Goal: Task Accomplishment & Management: Complete application form

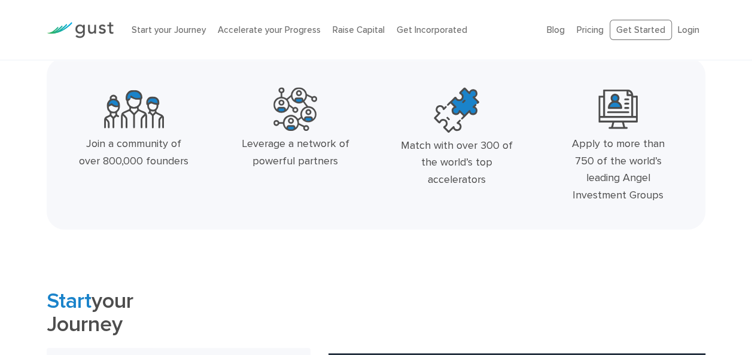
scroll to position [344, 0]
click at [463, 146] on div "Match with over 300 of the world’s top accelerators" at bounding box center [456, 162] width 115 height 51
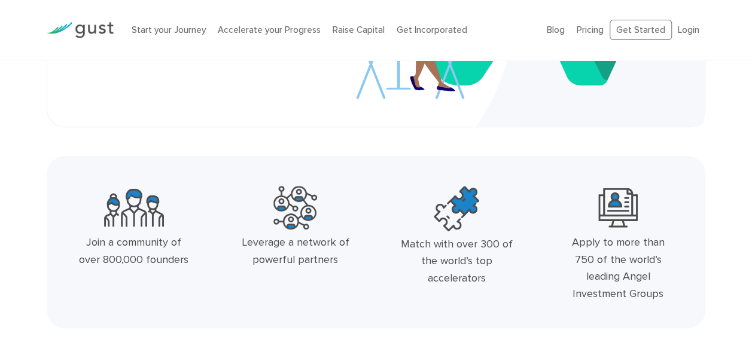
scroll to position [244, 0]
click at [460, 259] on div "Match with over 300 of the world’s top accelerators" at bounding box center [456, 262] width 115 height 51
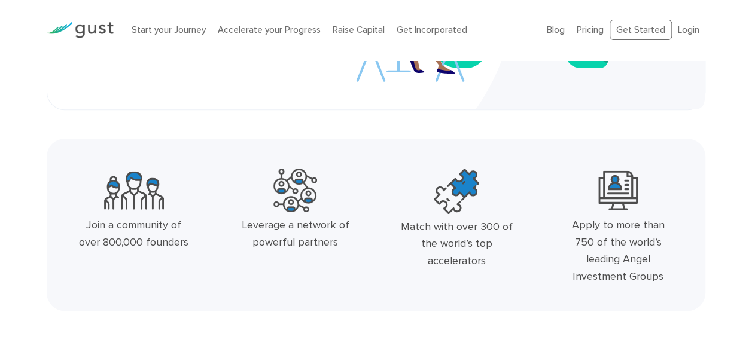
scroll to position [269, 0]
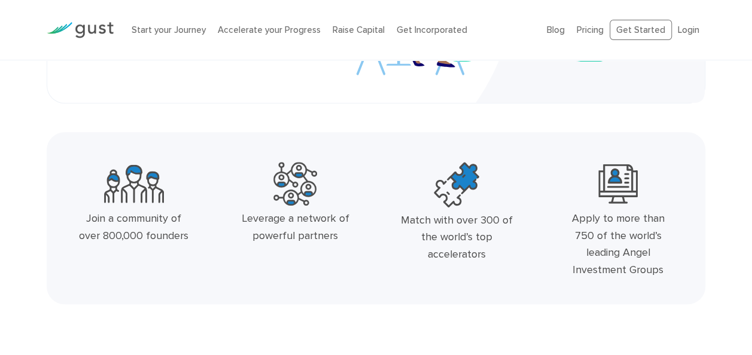
click at [454, 238] on div "Match with over 300 of the world’s top accelerators" at bounding box center [456, 237] width 115 height 51
click at [457, 238] on div "Match with over 300 of the world’s top accelerators" at bounding box center [456, 237] width 115 height 51
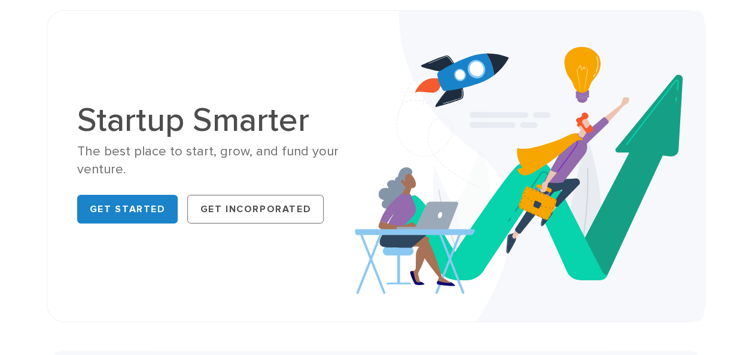
scroll to position [51, 0]
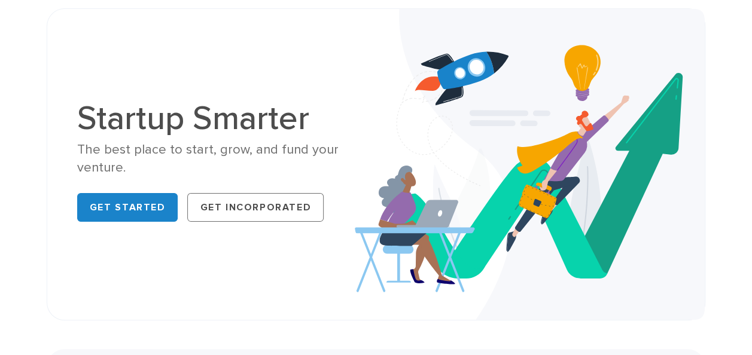
click at [438, 213] on img at bounding box center [530, 164] width 350 height 311
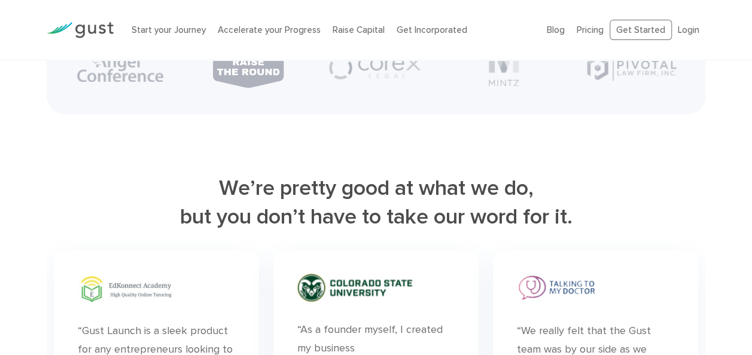
scroll to position [3101, 0]
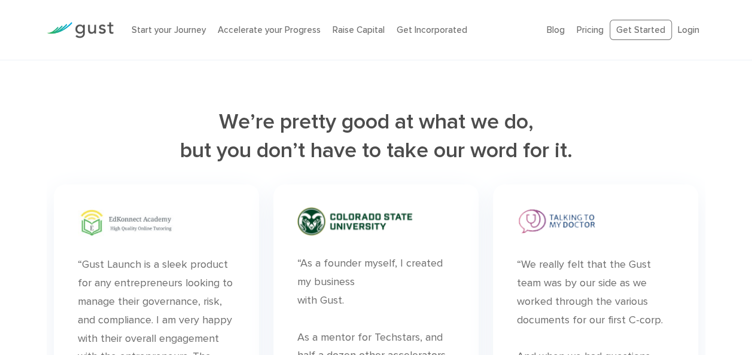
click at [426, 148] on h2 "We’re pretty good at what we do, but you don’t have to take our word for it." at bounding box center [376, 136] width 659 height 57
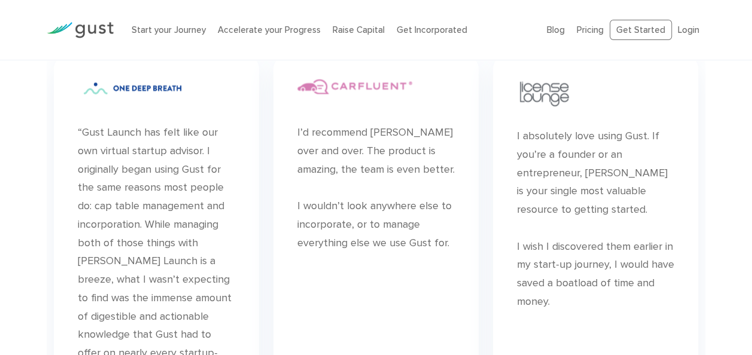
scroll to position [3575, 0]
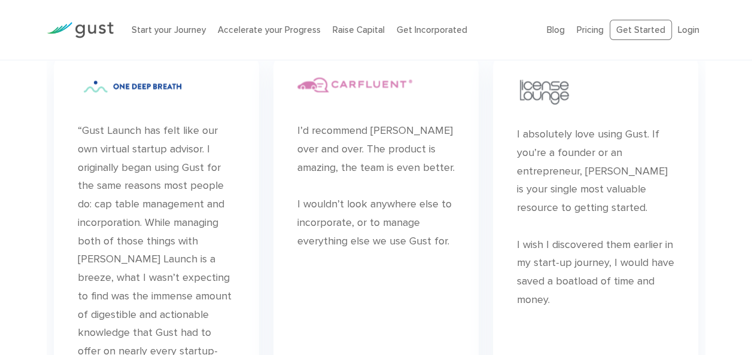
click at [366, 153] on div "I’d recommend Gust over and over. The product is amazing, the team is even bett…" at bounding box center [375, 186] width 157 height 129
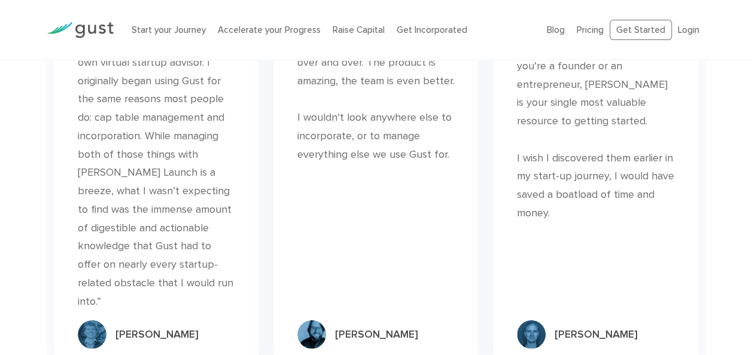
scroll to position [3663, 0]
click at [384, 130] on div "I’d recommend Gust over and over. The product is amazing, the team is even bett…" at bounding box center [375, 99] width 157 height 129
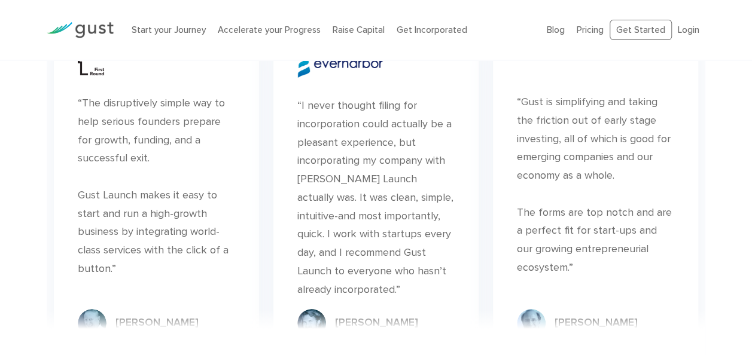
click at [384, 130] on div "“I never thought filing for incorporation could actually be a pleasant experien…" at bounding box center [375, 198] width 157 height 202
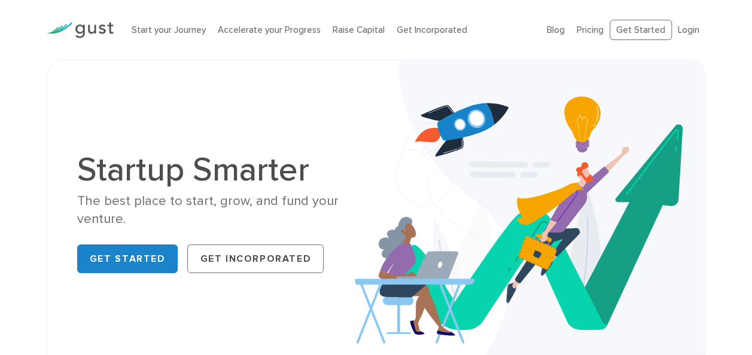
scroll to position [1, 0]
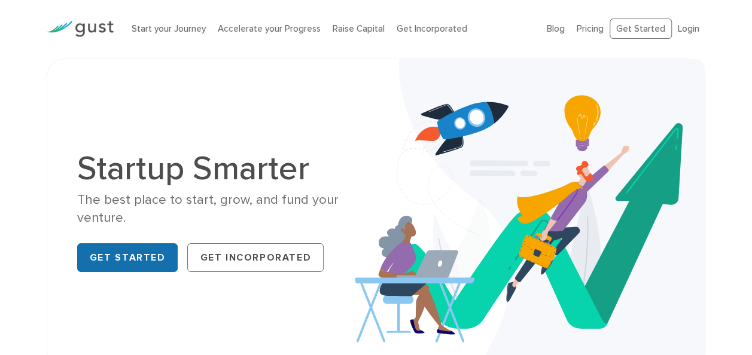
click at [148, 253] on link "Get Started" at bounding box center [127, 258] width 101 height 29
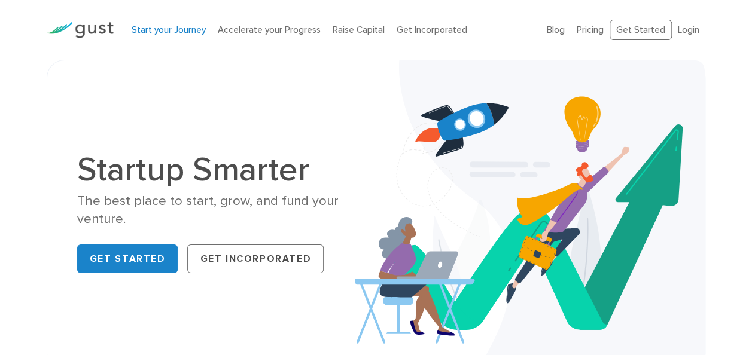
click at [172, 31] on link "Start your Journey" at bounding box center [169, 30] width 74 height 11
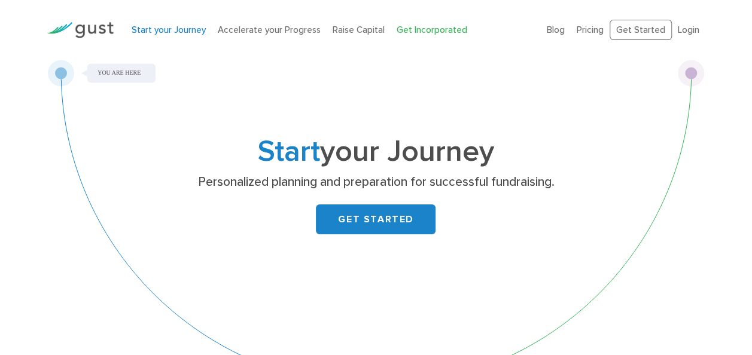
click at [408, 29] on link "Get Incorporated" at bounding box center [432, 30] width 71 height 11
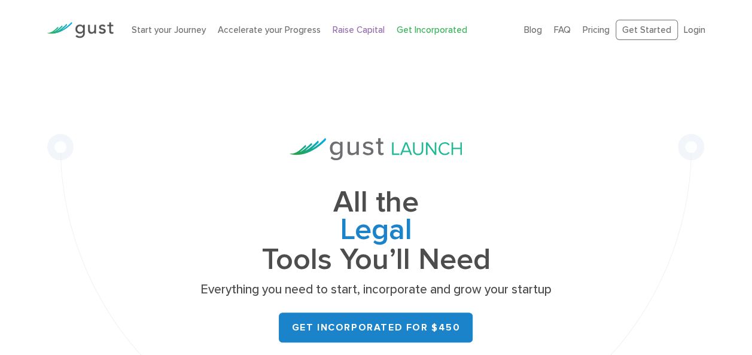
click at [342, 29] on link "Raise Capital" at bounding box center [359, 30] width 52 height 11
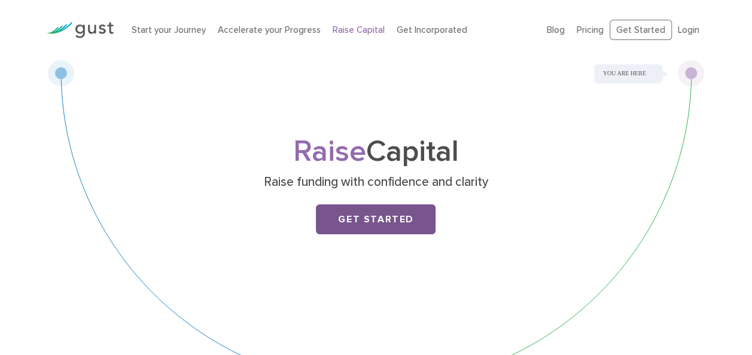
click at [385, 214] on link "Get Started" at bounding box center [376, 220] width 120 height 30
